Goal: Task Accomplishment & Management: Manage account settings

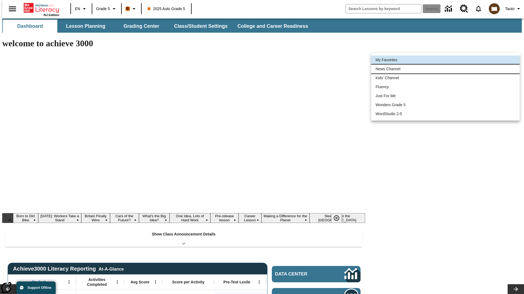
click at [445, 69] on li "News Channel" at bounding box center [445, 69] width 148 height 9
type input "120"
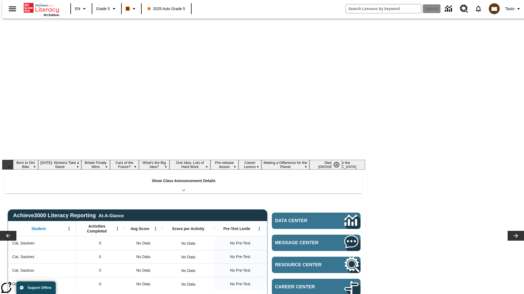
scroll to position [30, 0]
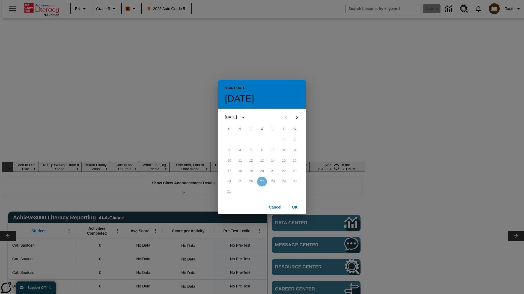
scroll to position [0, 0]
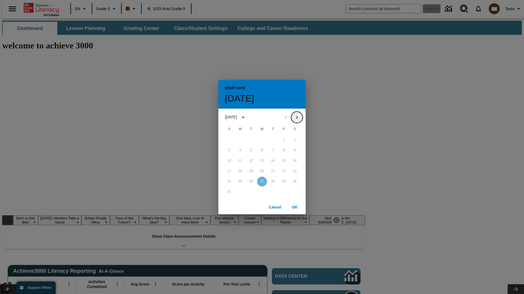
click at [297, 117] on icon "Next month" at bounding box center [296, 117] width 7 height 7
click at [240, 140] on button "1" at bounding box center [240, 141] width 10 height 10
click at [294, 207] on button "OK" at bounding box center [294, 208] width 17 height 10
